Goal: Information Seeking & Learning: Check status

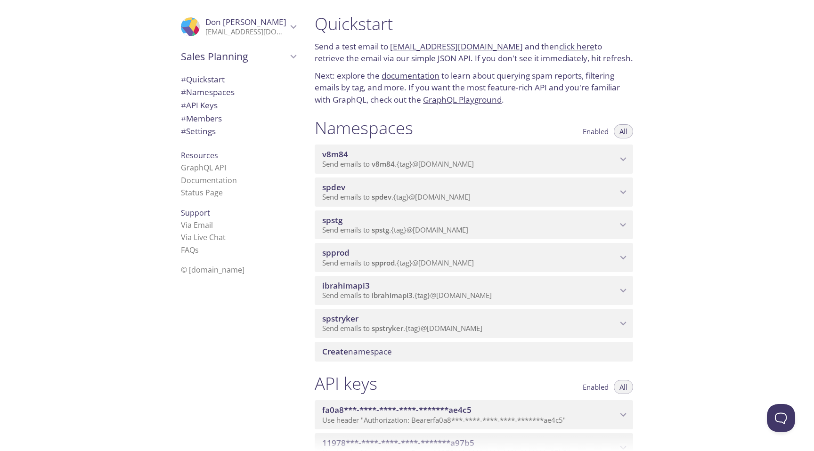
scroll to position [3, 0]
click at [341, 323] on span "spstryker" at bounding box center [340, 317] width 36 height 11
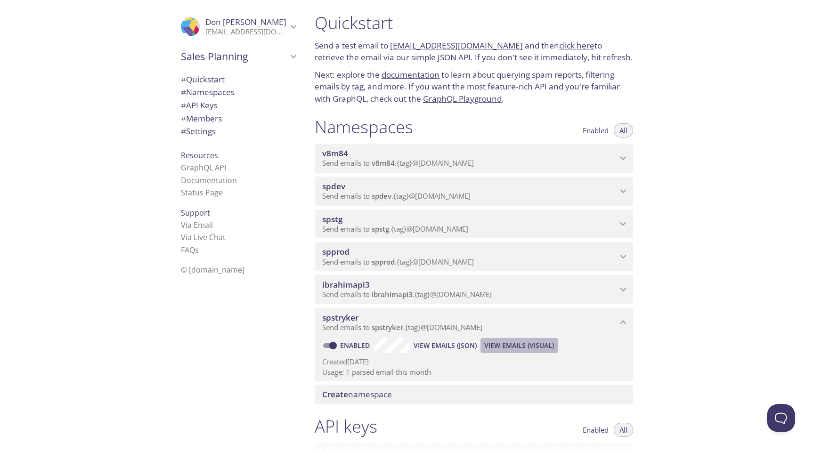
click at [527, 348] on span "View Emails (Visual)" at bounding box center [519, 345] width 70 height 11
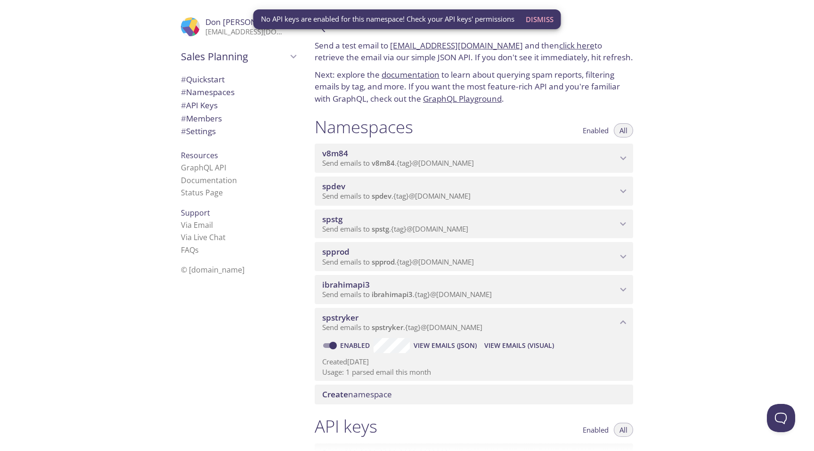
click at [507, 341] on span "View Emails (Visual)" at bounding box center [519, 345] width 70 height 11
click at [507, 345] on span "View Emails (Visual)" at bounding box center [519, 345] width 70 height 11
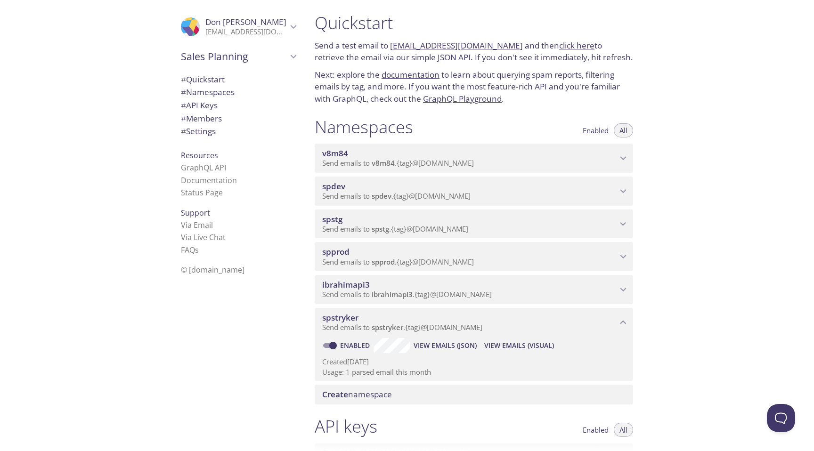
click at [450, 351] on span "View Emails (JSON)" at bounding box center [445, 345] width 63 height 11
click at [513, 204] on div "spdev Send emails to spdev . {tag} @[DOMAIN_NAME]" at bounding box center [474, 191] width 319 height 29
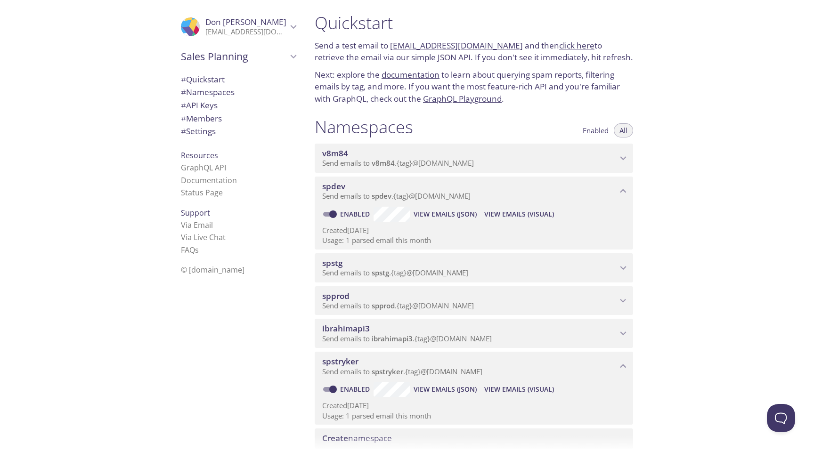
click at [529, 215] on span "View Emails (Visual)" at bounding box center [519, 214] width 70 height 11
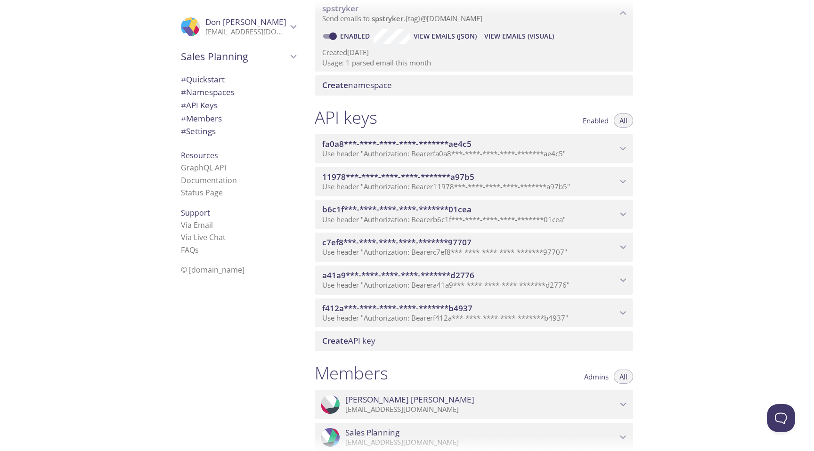
scroll to position [366, 0]
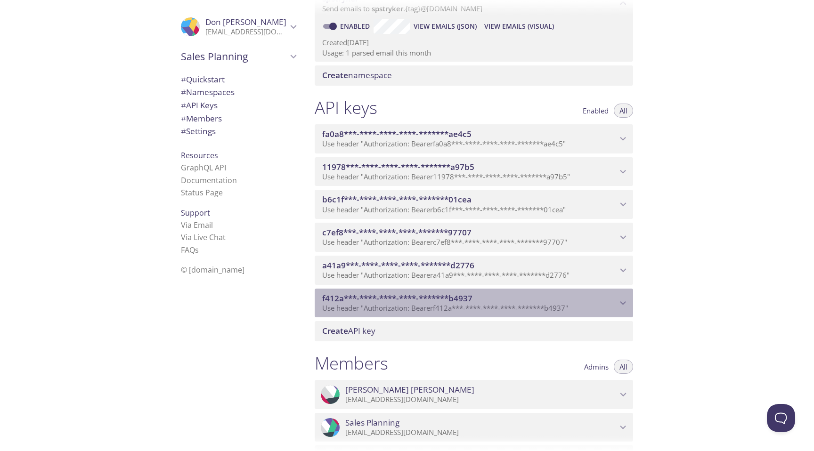
click at [625, 302] on icon "f412a***-****-****-****-*******b4937 API key" at bounding box center [623, 303] width 12 height 12
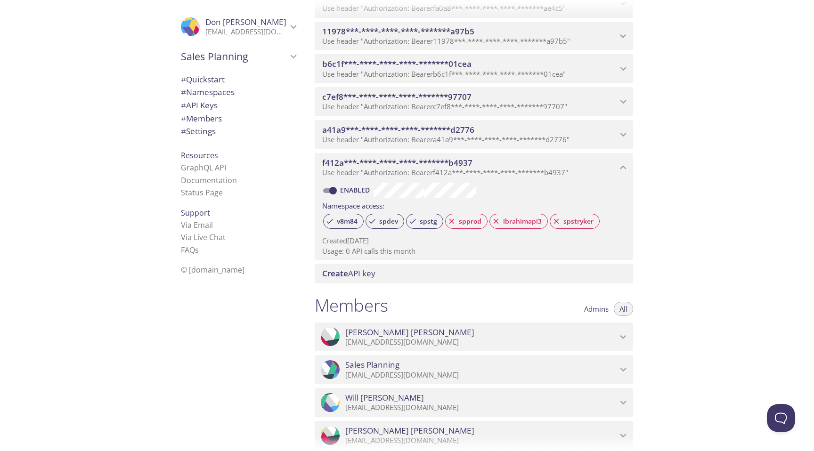
scroll to position [507, 0]
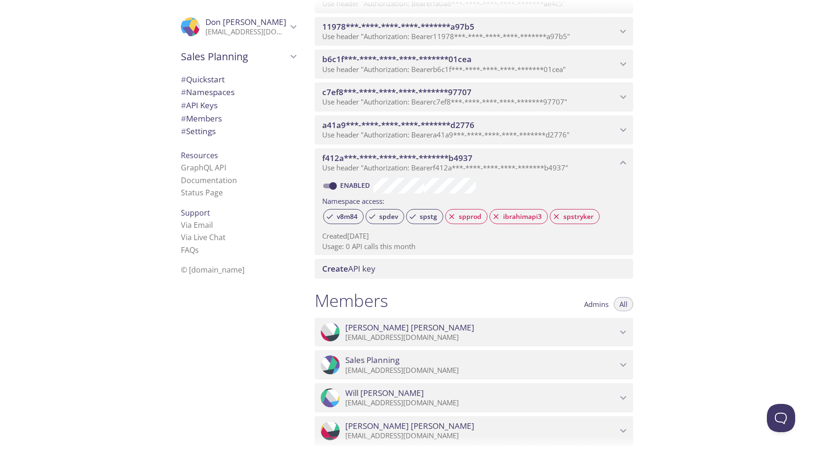
click at [388, 273] on span "Create API key" at bounding box center [475, 269] width 307 height 10
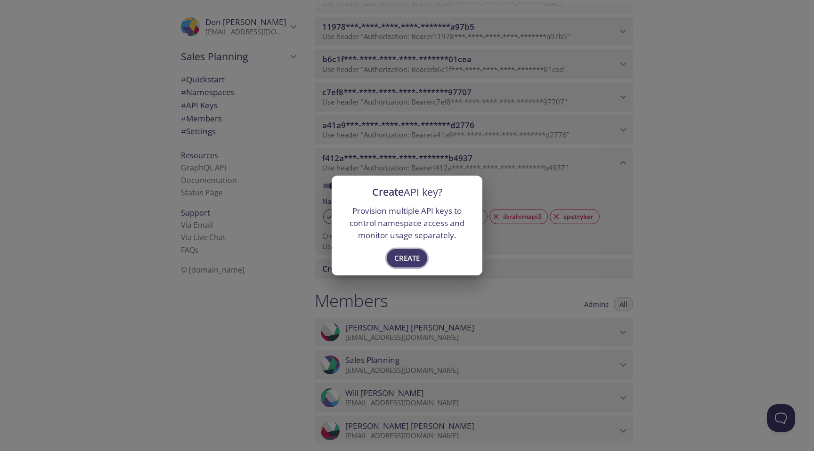
click at [400, 260] on span "Create" at bounding box center [406, 258] width 25 height 12
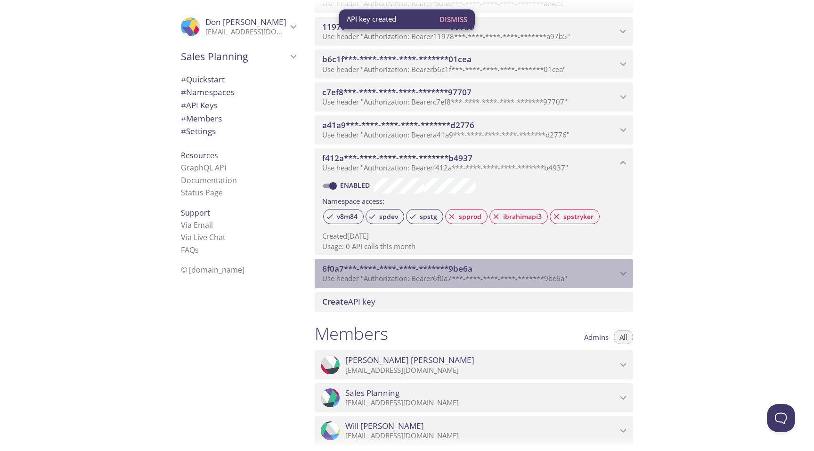
click at [624, 274] on icon "6f0a7***-****-****-****-*******9be6a API key" at bounding box center [624, 274] width 6 height 4
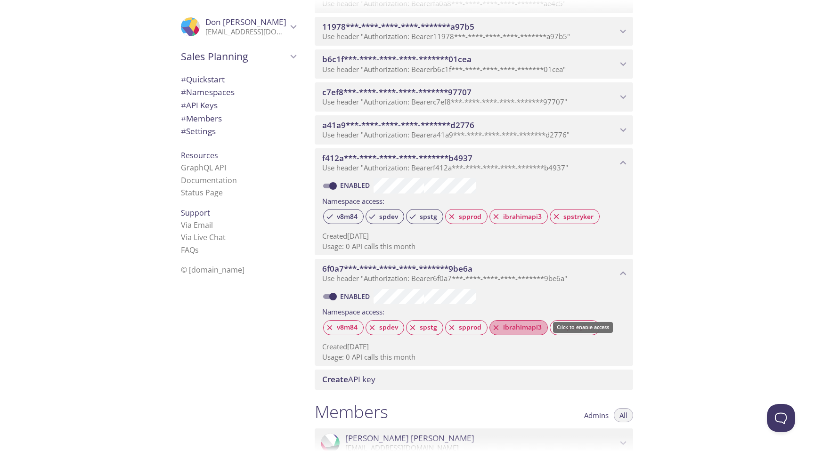
click at [496, 326] on icon at bounding box center [496, 328] width 8 height 8
click at [450, 327] on icon at bounding box center [452, 327] width 5 height 5
click at [328, 327] on icon at bounding box center [330, 328] width 8 height 8
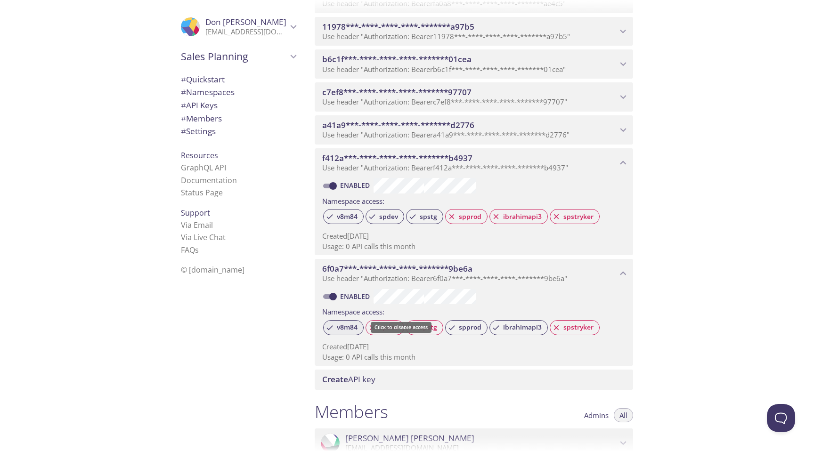
click at [329, 329] on icon at bounding box center [330, 328] width 6 height 5
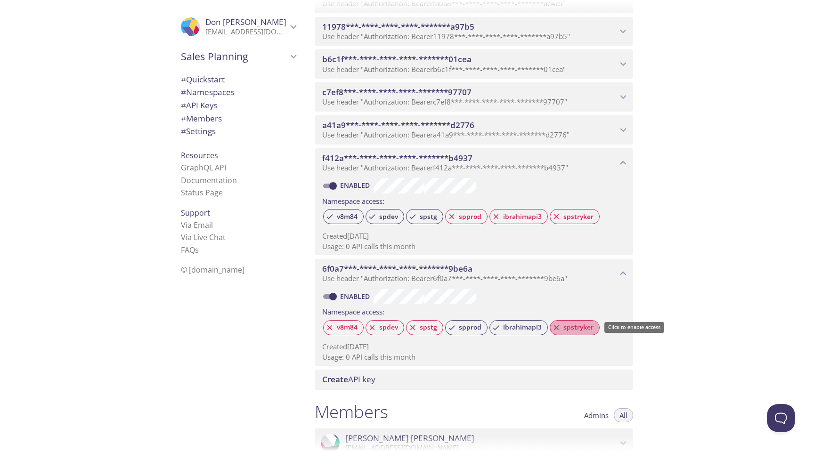
click at [558, 327] on span "spstryker" at bounding box center [578, 327] width 41 height 8
click at [492, 327] on icon at bounding box center [496, 328] width 8 height 8
click at [453, 326] on span "spprod" at bounding box center [470, 327] width 34 height 8
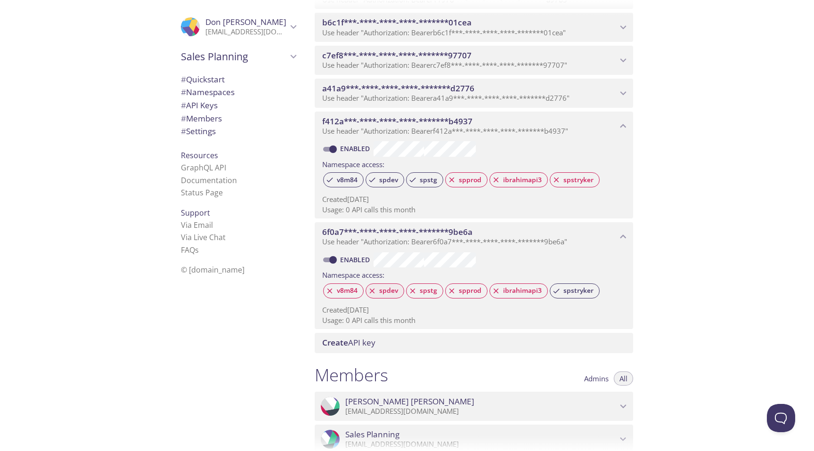
scroll to position [544, 0]
click at [693, 251] on div "Quickstart Send a test email to [EMAIL_ADDRESS][DOMAIN_NAME] and then click her…" at bounding box center [560, 225] width 507 height 451
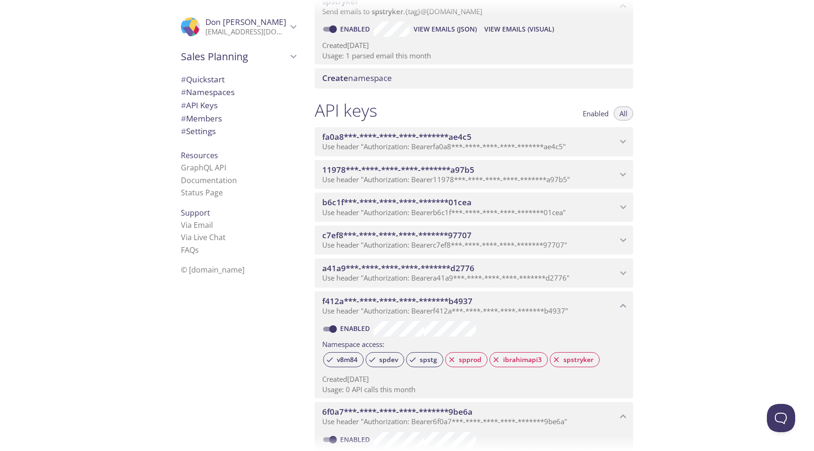
scroll to position [243, 0]
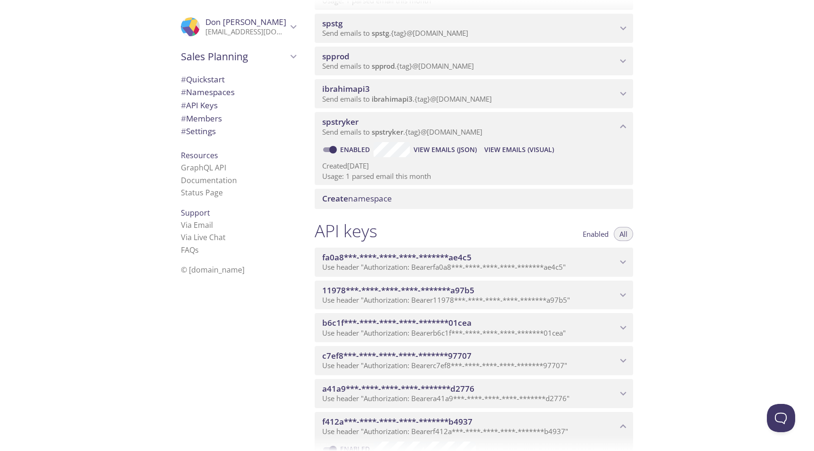
click at [504, 148] on span "View Emails (Visual)" at bounding box center [519, 149] width 70 height 11
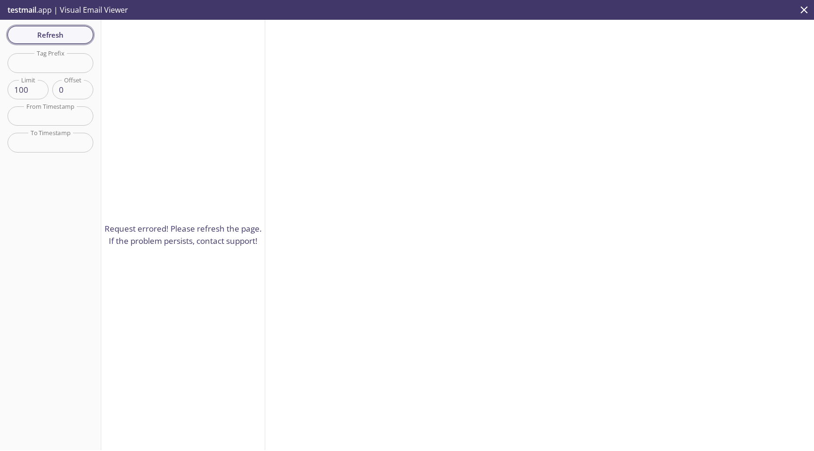
click at [49, 41] on span "Refresh" at bounding box center [50, 35] width 71 height 12
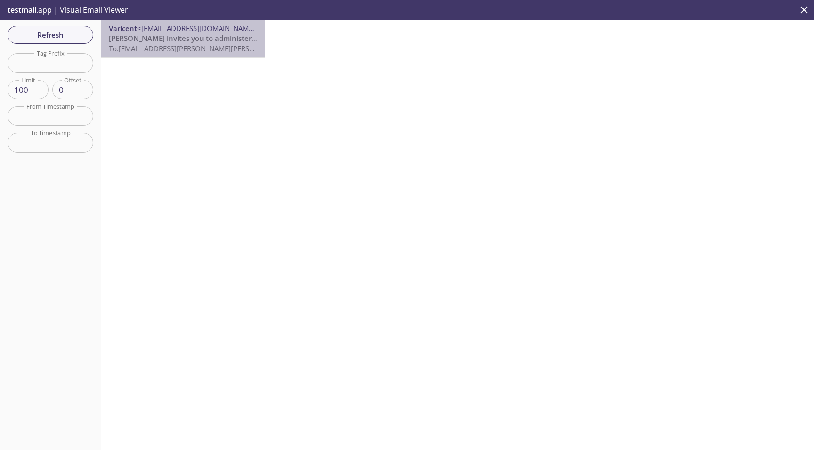
click at [213, 34] on span "Varicent invites you to administer an organization" at bounding box center [208, 37] width 198 height 9
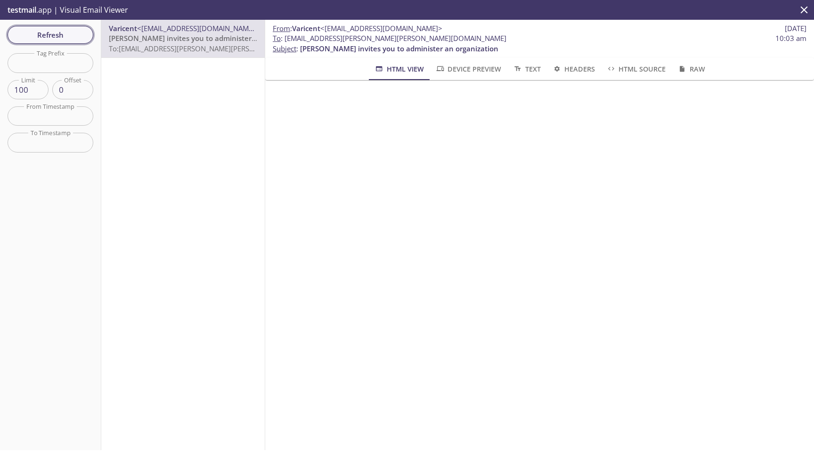
click at [64, 32] on span "Refresh" at bounding box center [50, 35] width 71 height 12
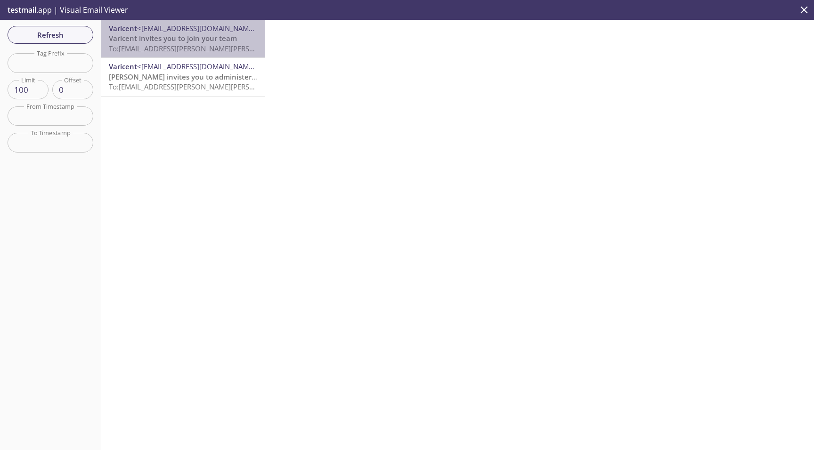
click at [169, 45] on span "To: spstryker.aaron.armijo@inbox.testmail.app" at bounding box center [225, 48] width 232 height 9
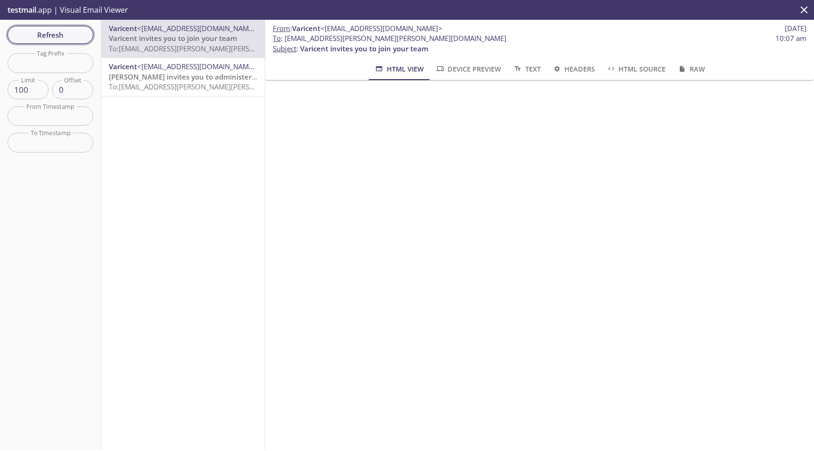
click at [55, 32] on span "Refresh" at bounding box center [50, 35] width 71 height 12
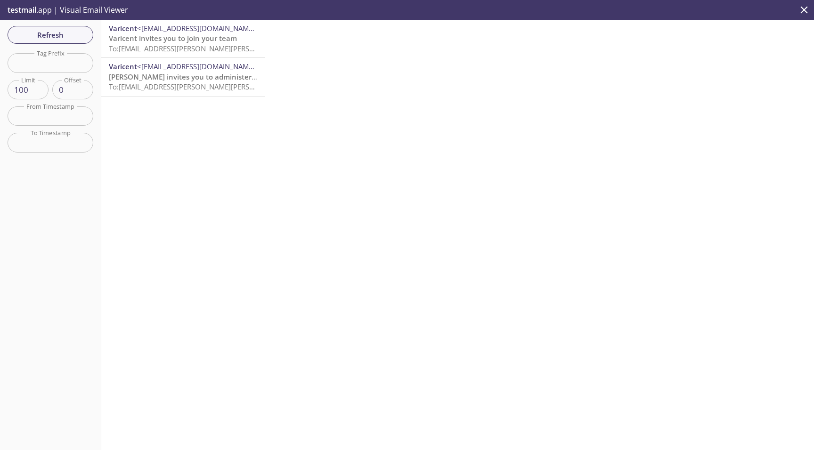
click at [193, 173] on div "Varicent <support@varicent.com> Varicent invites you to join your team To: spst…" at bounding box center [183, 235] width 164 height 431
click at [41, 34] on span "Refresh" at bounding box center [50, 35] width 71 height 12
click at [421, 94] on div at bounding box center [539, 235] width 549 height 431
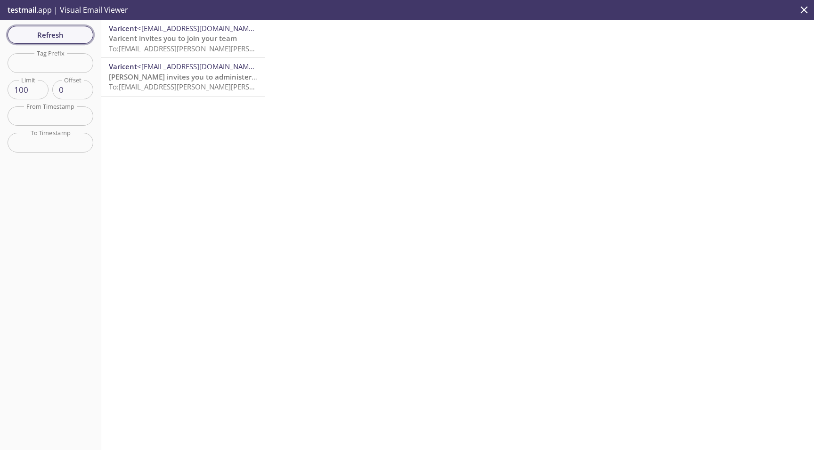
click at [62, 32] on span "Refresh" at bounding box center [50, 35] width 71 height 12
click at [219, 38] on span "Varicent invites you to join your team" at bounding box center [173, 37] width 128 height 9
